Goal: Obtain resource: Obtain resource

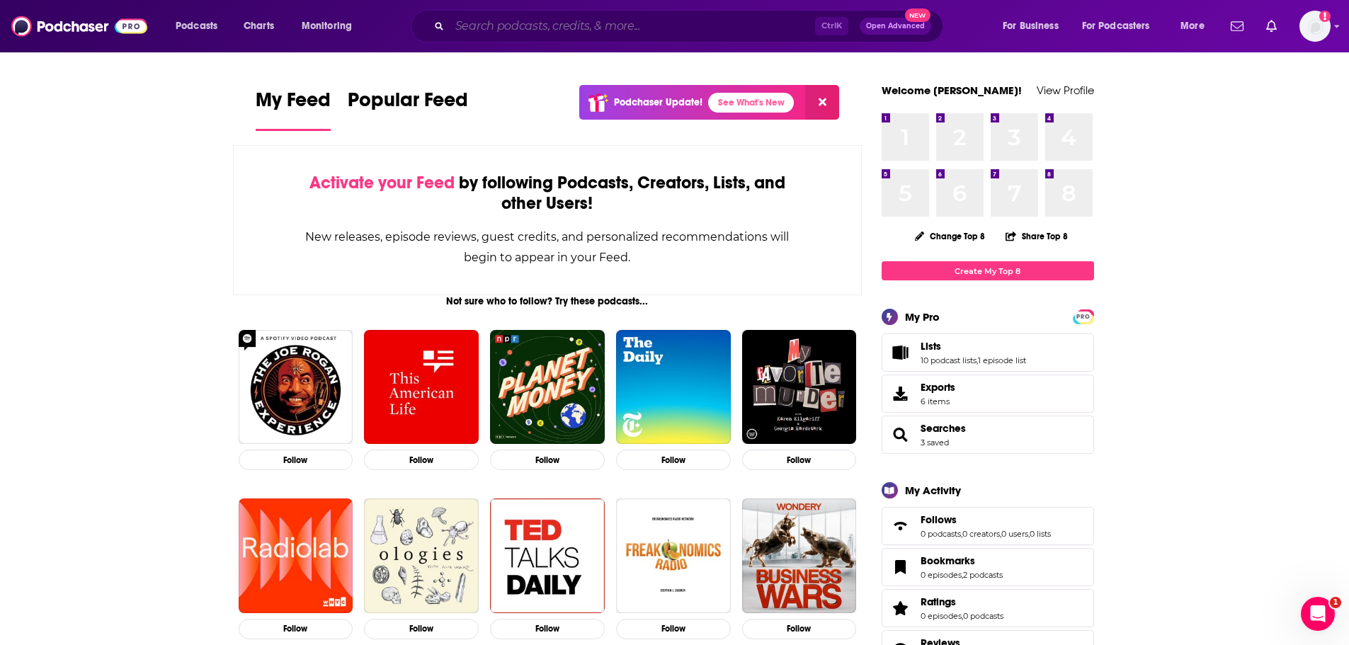
click at [568, 18] on input "Search podcasts, credits, & more..." at bounding box center [632, 26] width 365 height 23
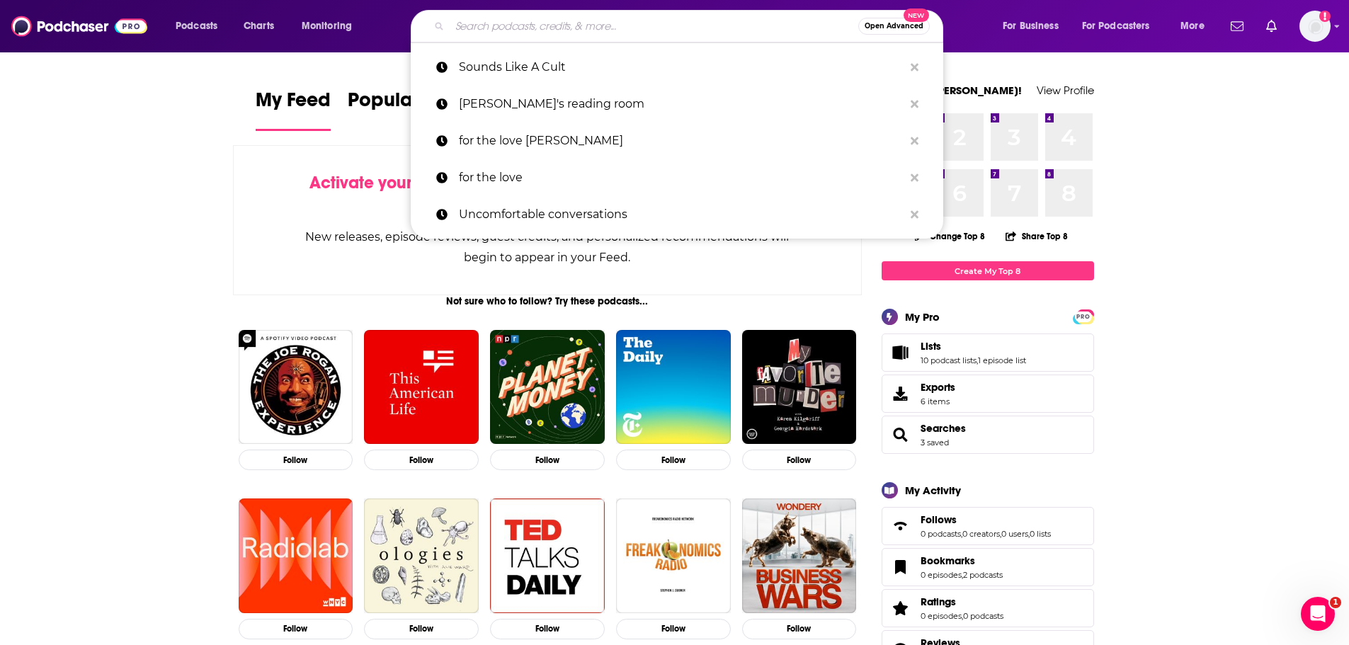
paste input "Magical Overthinkers"
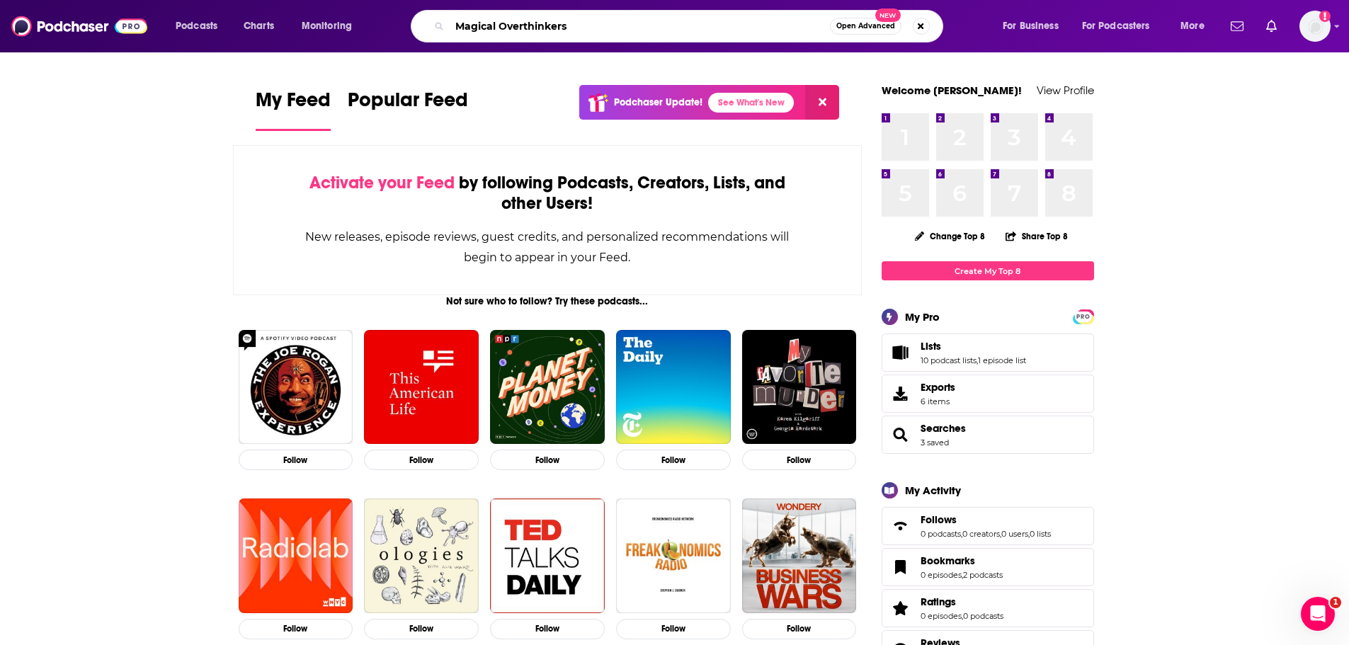
type input "Magical Overthinkers"
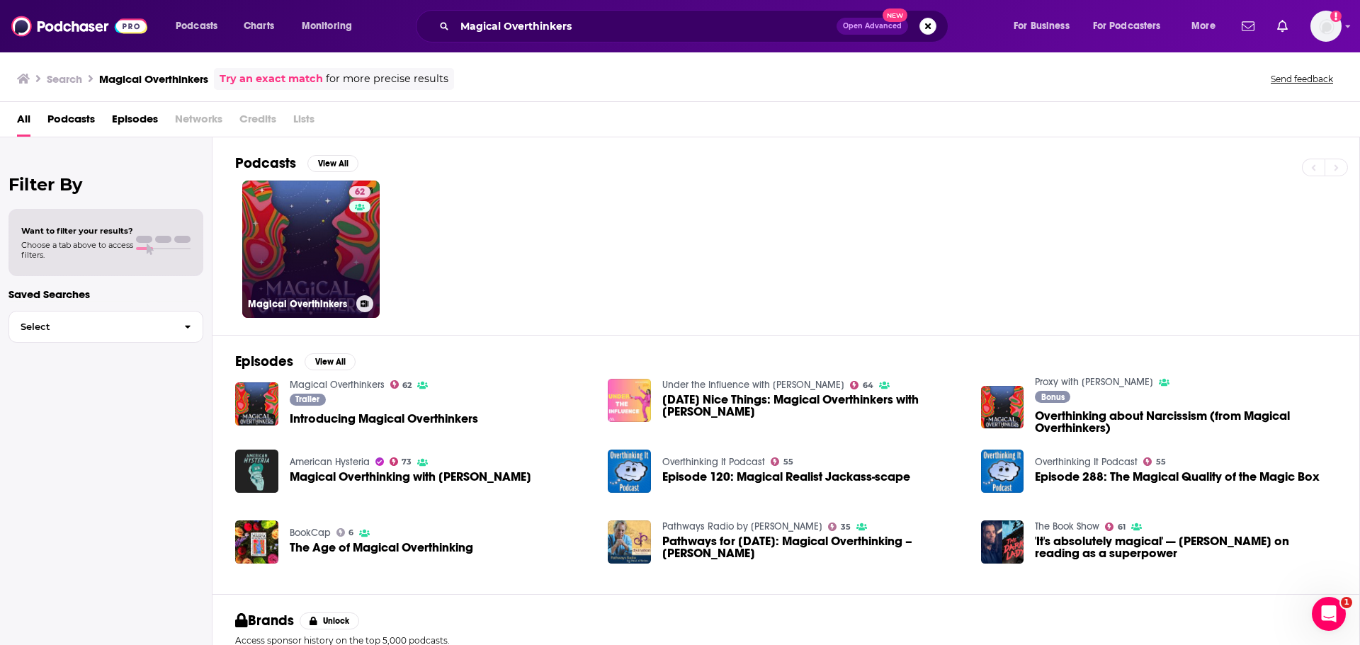
click at [314, 238] on link "62 Magical Overthinkers" at bounding box center [310, 249] width 137 height 137
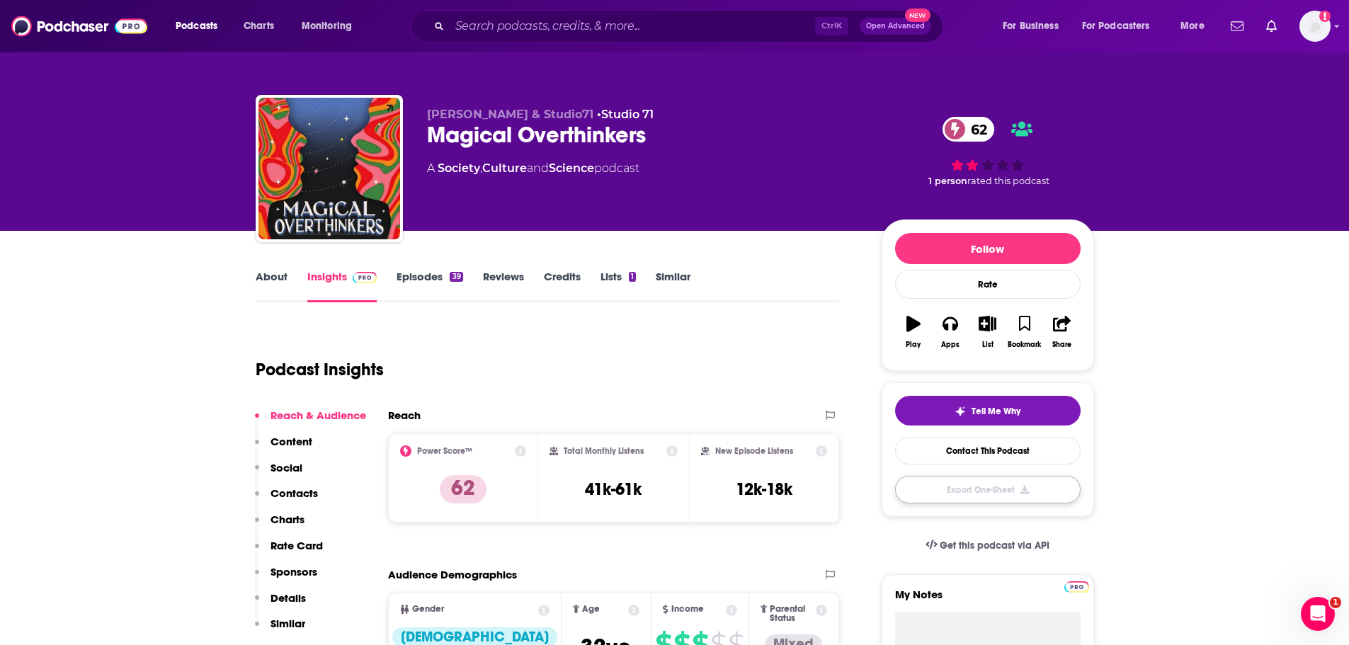
click at [1019, 497] on button "Export One-Sheet" at bounding box center [988, 490] width 186 height 28
